Goal: Book appointment/travel/reservation

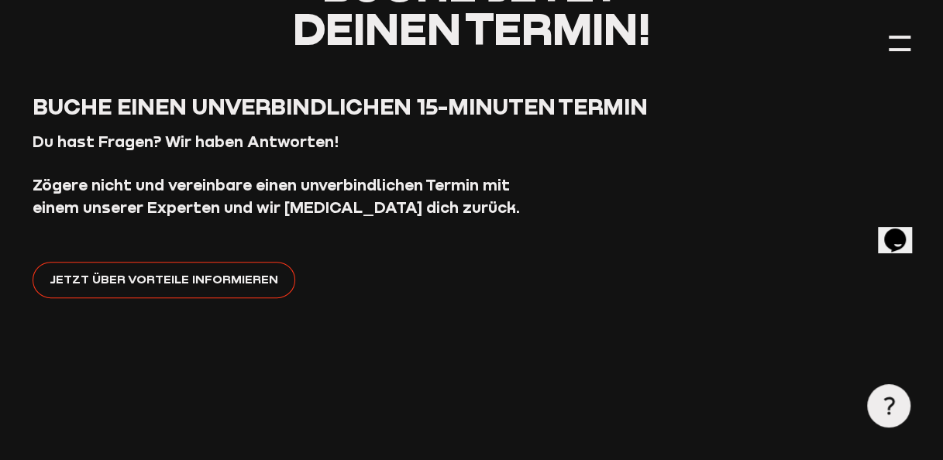
scroll to position [201, 0]
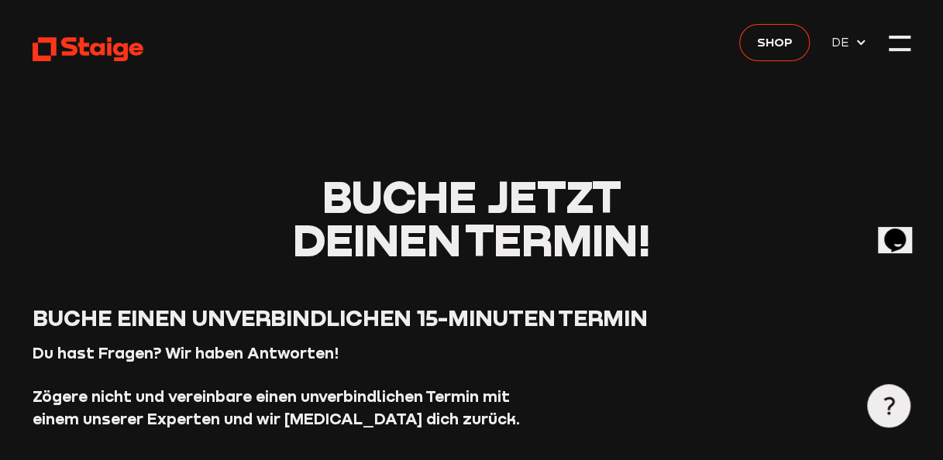
click at [889, 46] on div at bounding box center [900, 44] width 22 height 22
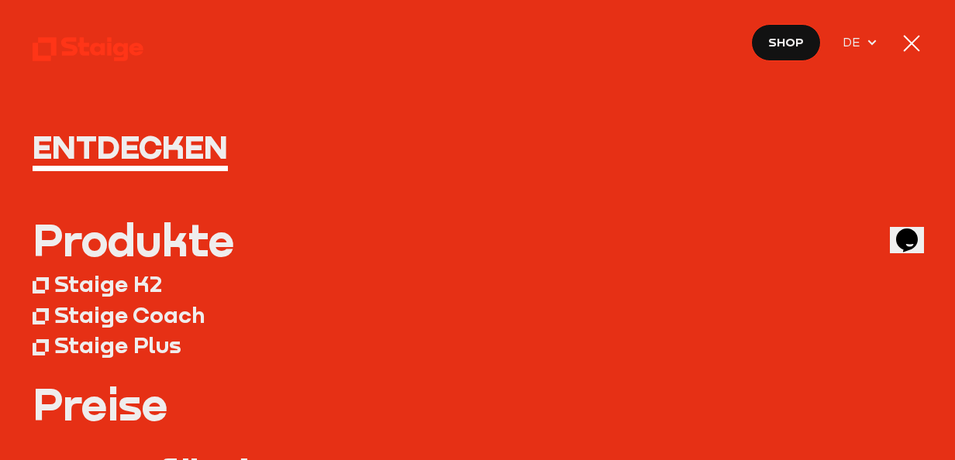
click at [888, 46] on nav "Entdecken Produkte Staige K2 Staige Coach Staige Plus Preise Blog FAQ" at bounding box center [477, 230] width 955 height 460
click at [153, 138] on h1 "Entdecken" at bounding box center [477, 147] width 889 height 33
click at [139, 152] on h1 "Entdecken" at bounding box center [477, 147] width 889 height 33
click at [924, 39] on nav "Entdecken Produkte Staige K2 Staige Coach Staige Plus Preise Blog FAQ" at bounding box center [477, 230] width 955 height 460
click at [922, 46] on nav "Entdecken Produkte Staige K2 Staige Coach Staige Plus Preise Blog FAQ" at bounding box center [477, 230] width 955 height 460
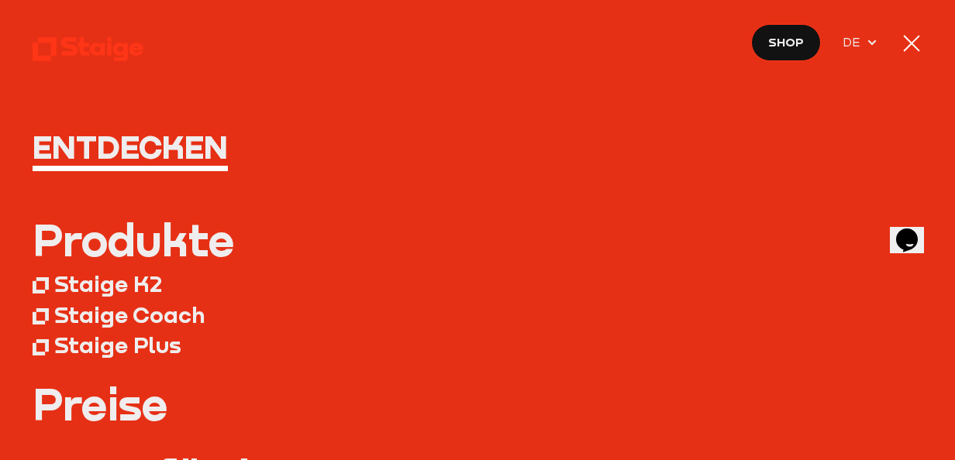
click at [920, 46] on div at bounding box center [911, 44] width 22 height 22
